Goal: Navigation & Orientation: Find specific page/section

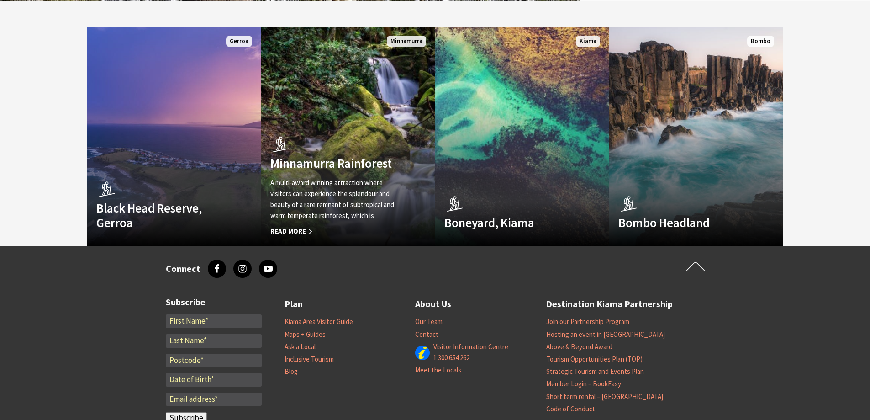
scroll to position [2559, 0]
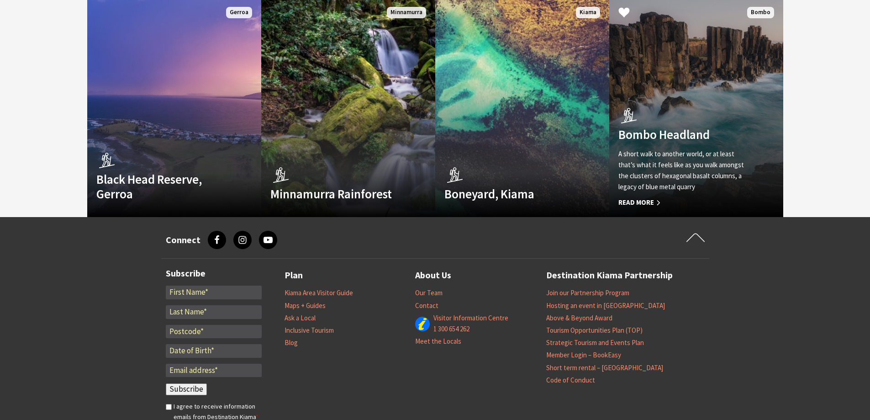
click at [625, 197] on span "Read More" at bounding box center [684, 202] width 130 height 11
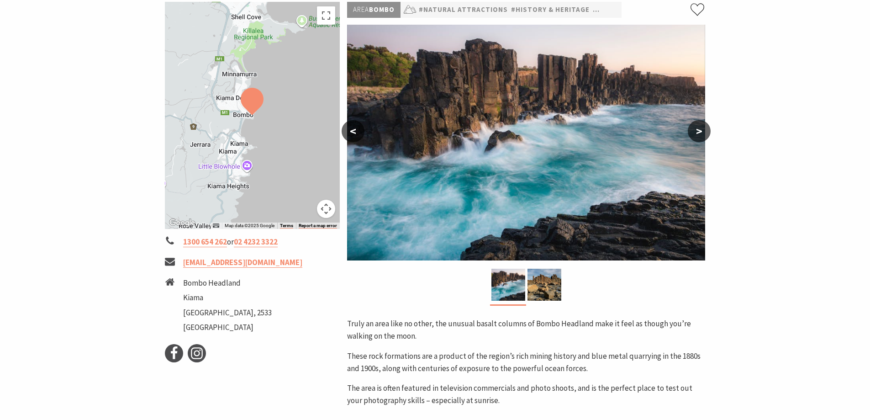
scroll to position [137, 0]
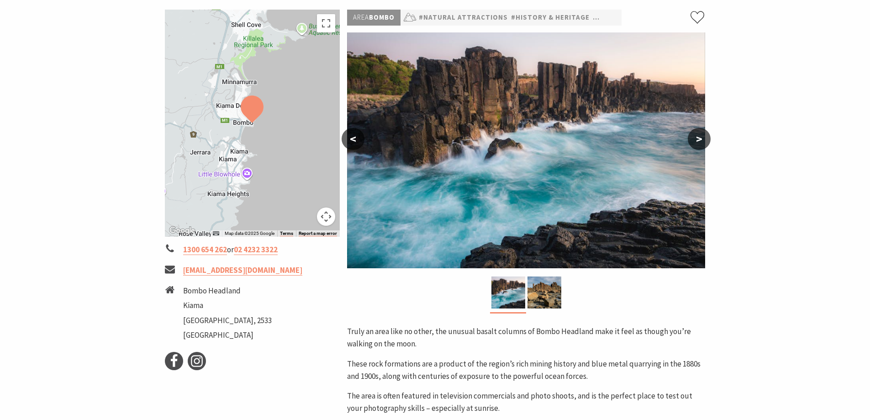
click at [692, 146] on button ">" at bounding box center [699, 139] width 23 height 22
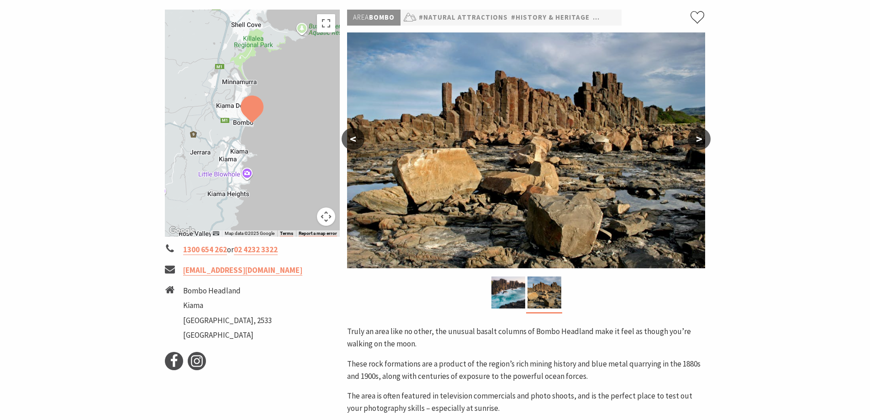
click at [692, 146] on button ">" at bounding box center [699, 139] width 23 height 22
click at [695, 136] on button ">" at bounding box center [699, 139] width 23 height 22
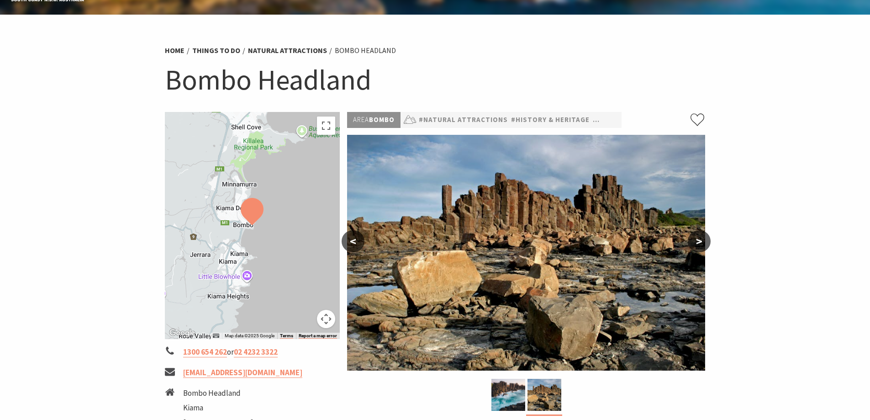
scroll to position [0, 0]
